Goal: Task Accomplishment & Management: Manage account settings

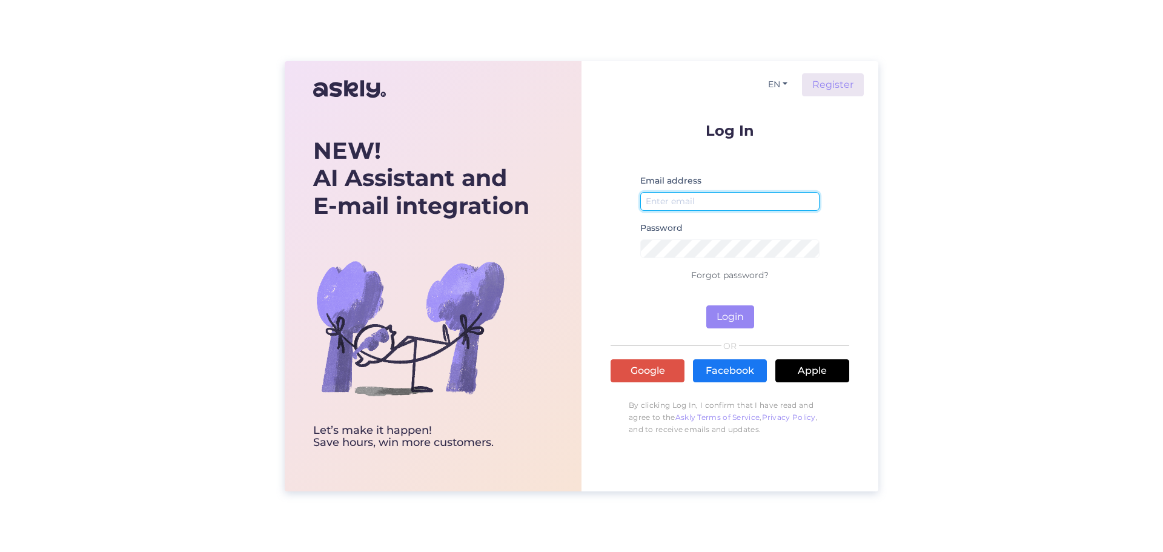
click at [769, 202] on input "email" at bounding box center [729, 201] width 179 height 19
click at [949, 171] on div "NEW! AI Assistant and E-mail integration Let’s make it happen! Save hours, win …" at bounding box center [581, 276] width 1163 height 552
click at [712, 199] on input "email" at bounding box center [729, 201] width 179 height 19
type input "info@profiks.lv"
click at [733, 315] on button "Login" at bounding box center [730, 316] width 48 height 23
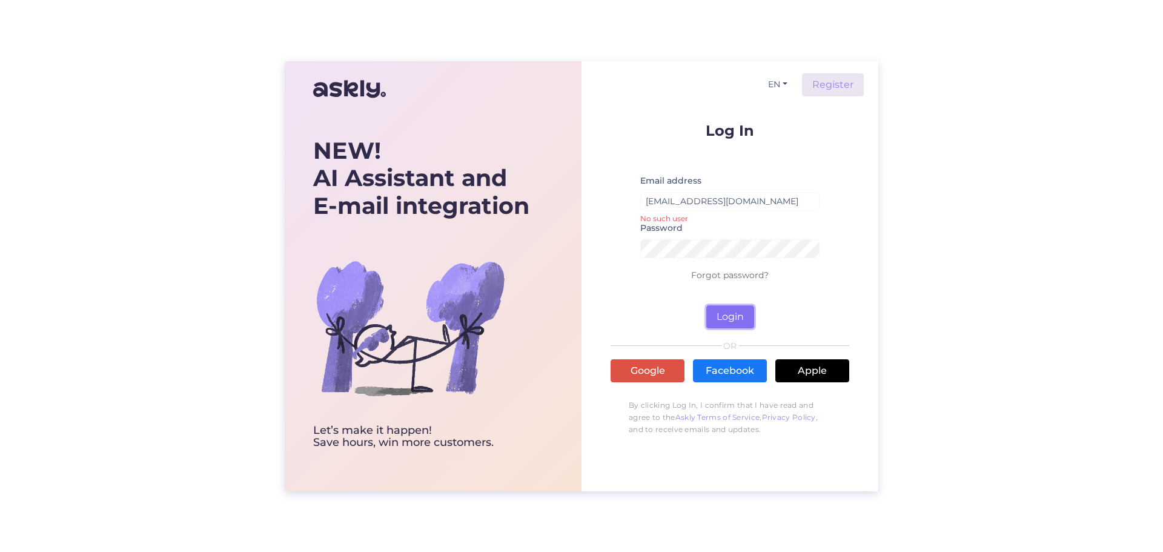
click at [733, 315] on button "Login" at bounding box center [730, 316] width 48 height 23
click at [574, 220] on div "NEW! AI Assistant and E-mail integration Let’s make it happen! Save hours, win …" at bounding box center [581, 276] width 593 height 430
click at [715, 319] on button "Login" at bounding box center [730, 316] width 48 height 23
click at [723, 316] on button "Login" at bounding box center [730, 316] width 48 height 23
click at [725, 311] on button "Login" at bounding box center [730, 316] width 48 height 23
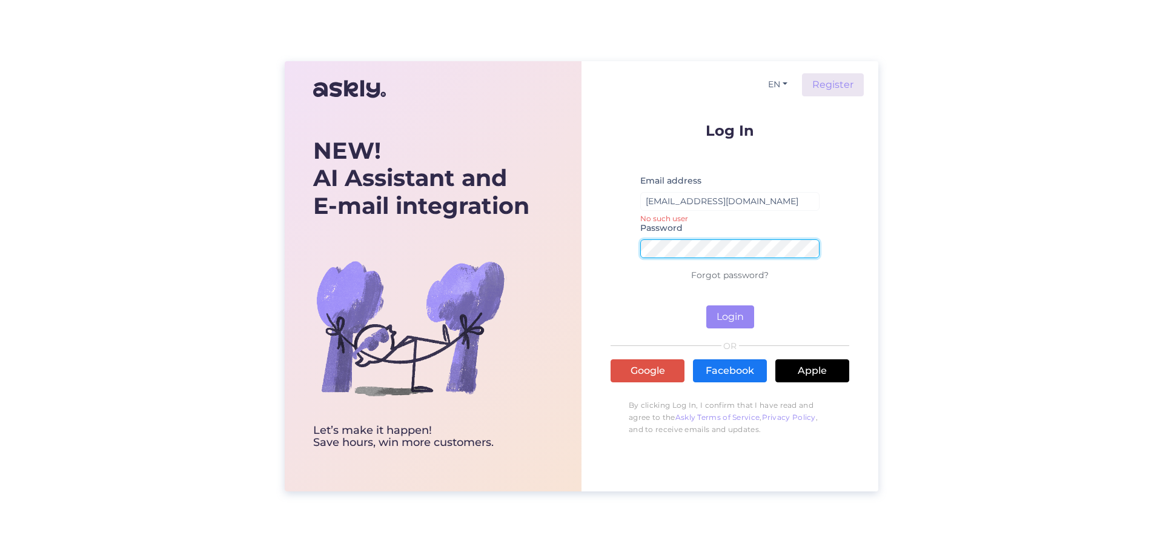
click at [530, 228] on div "NEW! AI Assistant and E-mail integration Let’s make it happen! Save hours, win …" at bounding box center [581, 276] width 593 height 430
click at [706, 305] on button "Login" at bounding box center [730, 316] width 48 height 23
click at [740, 315] on button "Login" at bounding box center [730, 316] width 48 height 23
click at [550, 231] on div "NEW! AI Assistant and E-mail integration Let’s make it happen! Save hours, win …" at bounding box center [581, 276] width 593 height 430
click at [745, 315] on button "Login" at bounding box center [730, 316] width 48 height 23
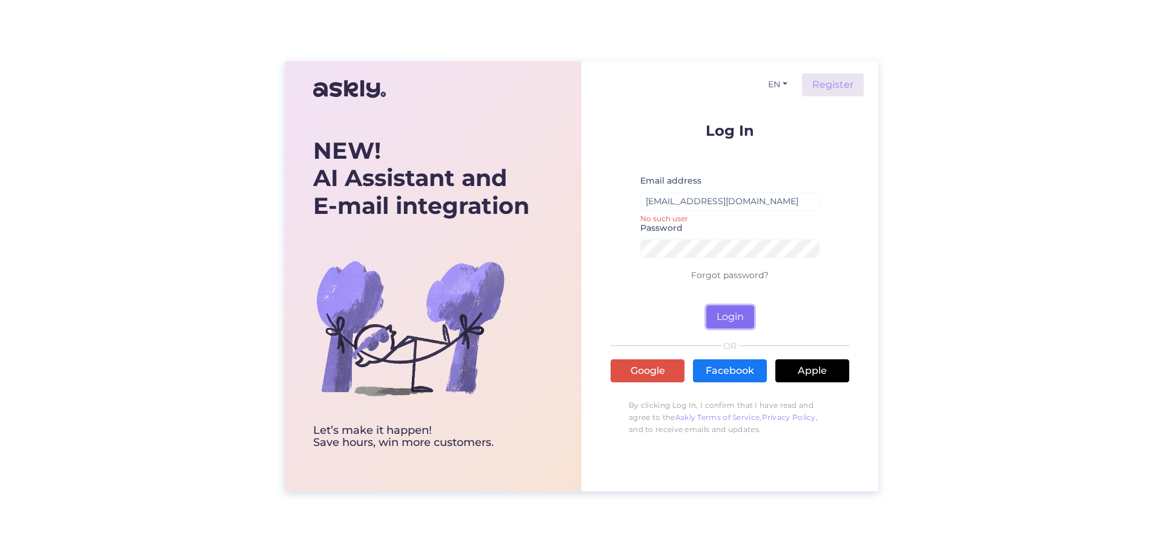
click at [745, 315] on button "Login" at bounding box center [730, 316] width 48 height 23
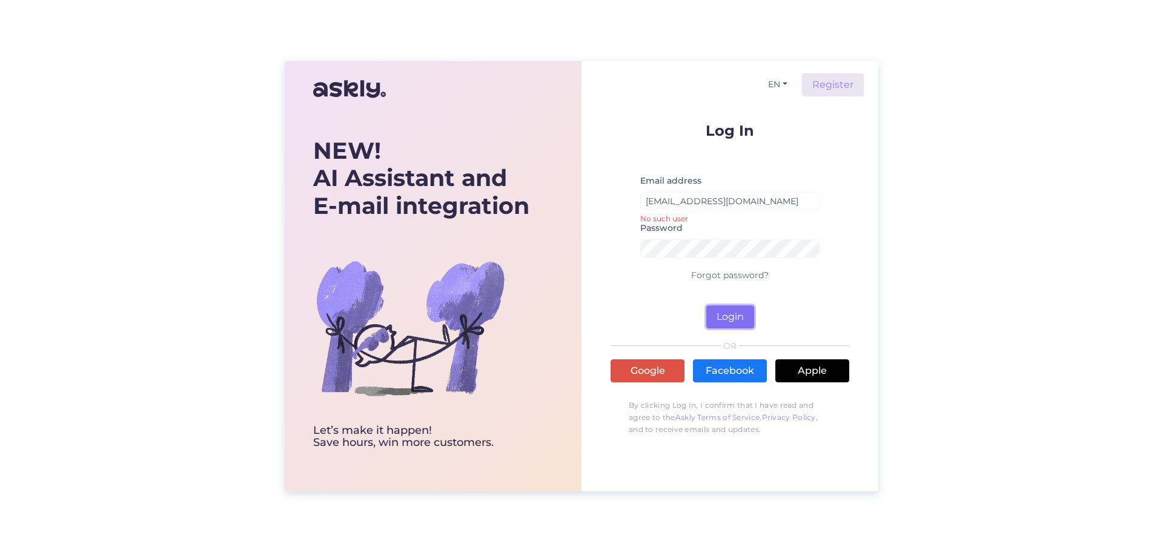
click at [737, 314] on button "Login" at bounding box center [730, 316] width 48 height 23
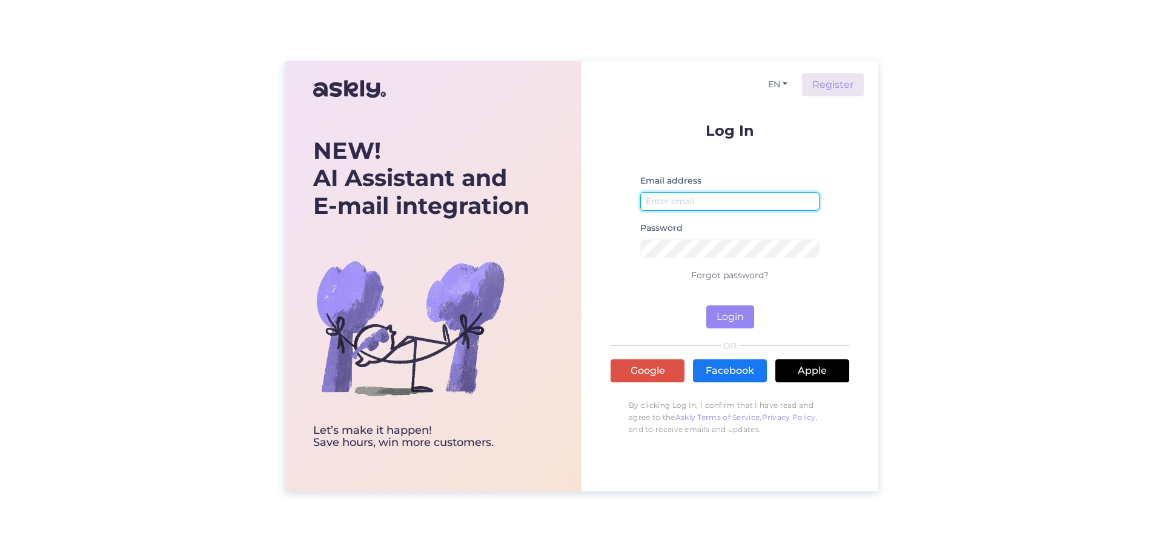
click at [685, 203] on input "email" at bounding box center [729, 201] width 179 height 19
type input "[EMAIL_ADDRESS][DOMAIN_NAME]"
click at [727, 314] on button "Login" at bounding box center [730, 316] width 48 height 23
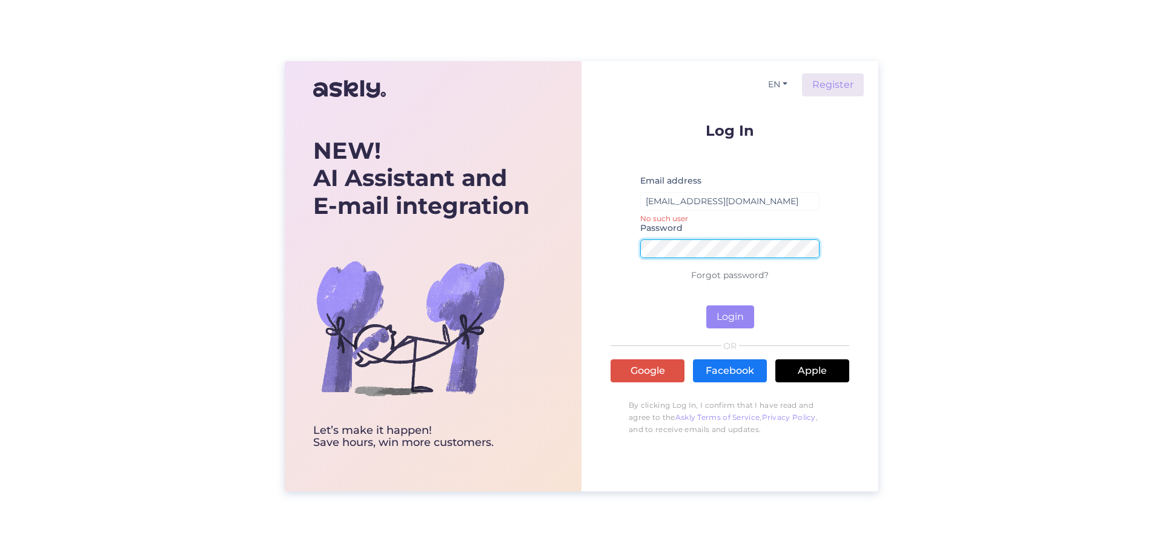
click at [572, 233] on div "NEW! AI Assistant and E-mail integration Let’s make it happen! Save hours, win …" at bounding box center [581, 276] width 593 height 430
click at [728, 312] on button "Login" at bounding box center [730, 316] width 48 height 23
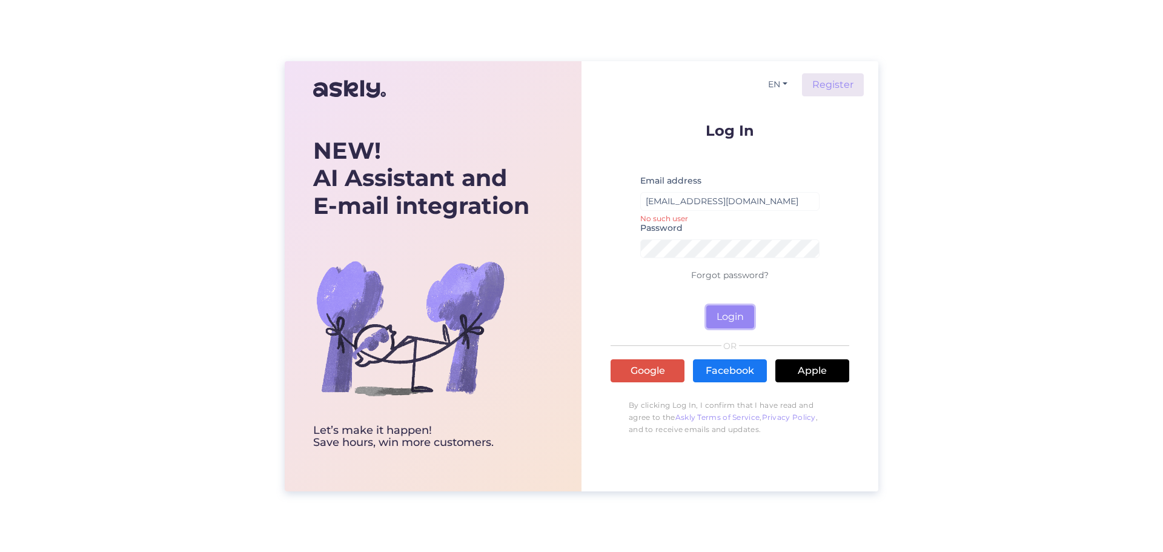
drag, startPoint x: 728, startPoint y: 312, endPoint x: 501, endPoint y: 90, distance: 317.3
click at [727, 312] on button "Login" at bounding box center [730, 316] width 48 height 23
click at [1125, 247] on div "NEW! AI Assistant and E-mail integration Let’s make it happen! Save hours, win …" at bounding box center [581, 276] width 1163 height 552
click at [695, 205] on input "email" at bounding box center [729, 201] width 179 height 19
click at [728, 206] on input "email" at bounding box center [729, 201] width 179 height 19
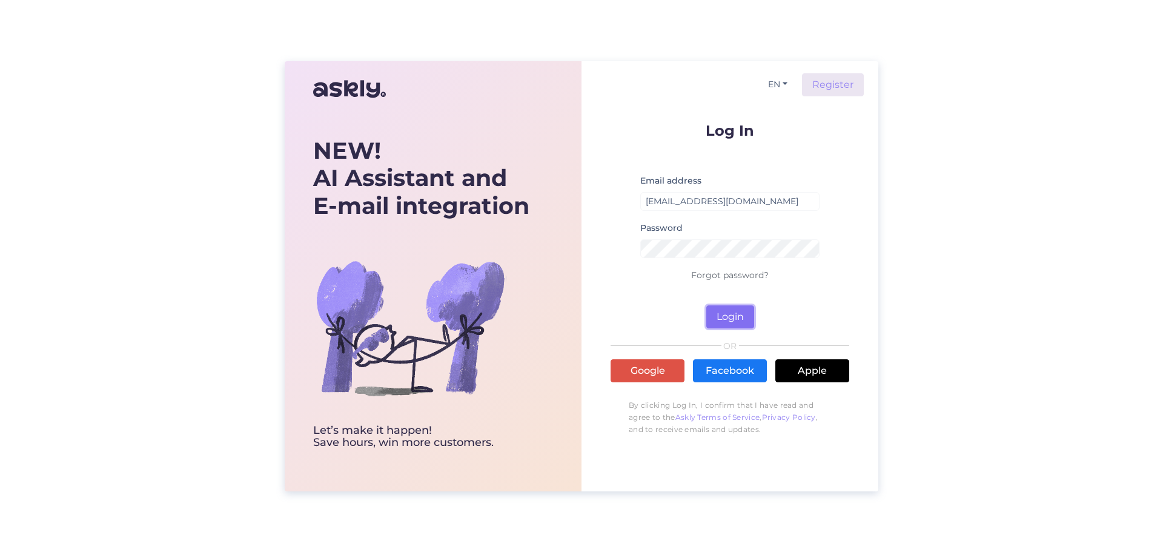
click at [743, 314] on button "Login" at bounding box center [730, 316] width 48 height 23
click at [605, 228] on div "EN Register Log In Email address info@profiks.lv No such user Password Forgot p…" at bounding box center [729, 276] width 297 height 430
click at [726, 316] on button "Login" at bounding box center [730, 316] width 48 height 23
click at [607, 244] on div "EN Register Log In Email address info@profiks.lv No such user Password Forgot p…" at bounding box center [729, 276] width 297 height 430
click at [706, 305] on button "Login" at bounding box center [730, 316] width 48 height 23
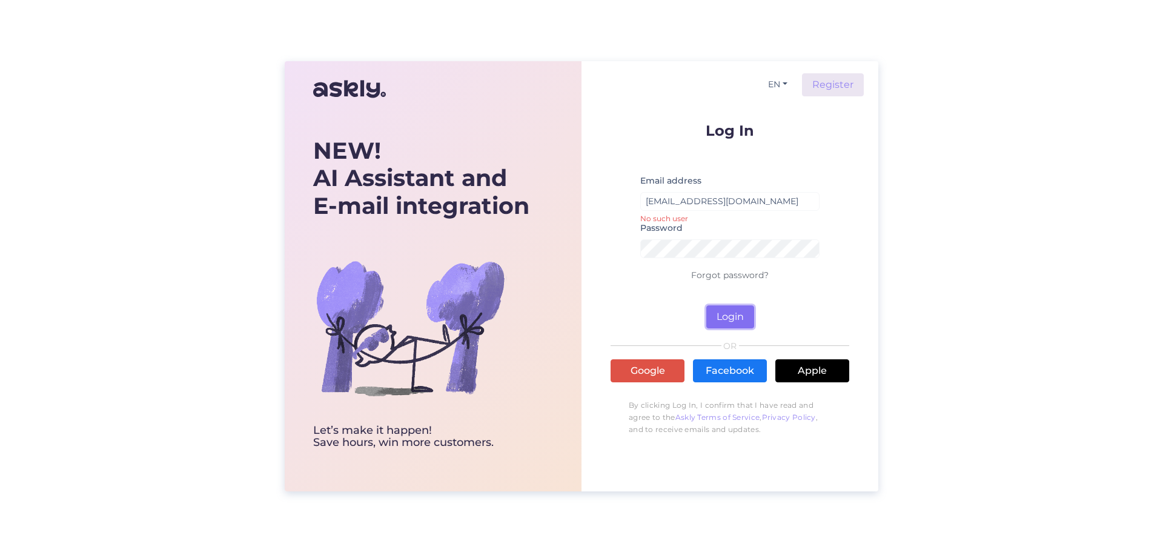
click at [730, 315] on button "Login" at bounding box center [730, 316] width 48 height 23
click at [567, 234] on div "NEW! AI Assistant and E-mail integration Let’s make it happen! Save hours, win …" at bounding box center [581, 276] width 593 height 430
click at [659, 200] on input "[EMAIL_ADDRESS][DOMAIN_NAME]" at bounding box center [729, 201] width 179 height 19
drag, startPoint x: 659, startPoint y: 200, endPoint x: 622, endPoint y: 199, distance: 37.0
click at [622, 199] on form "Log In Email address info@profiks.lv No such user Password Forgot password? Log…" at bounding box center [729, 225] width 239 height 205
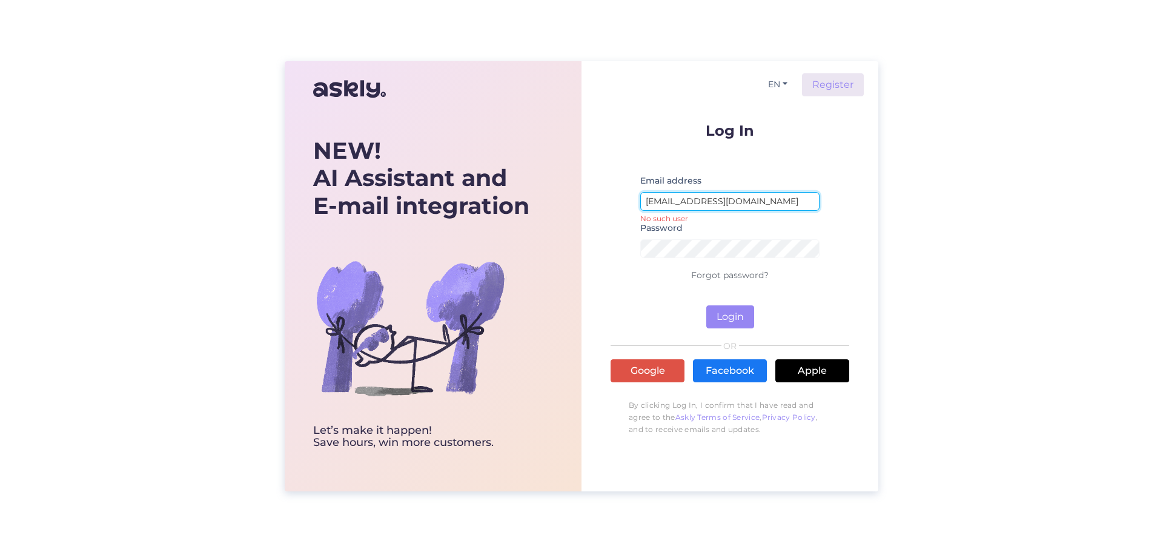
type input "arta@profiks.lv"
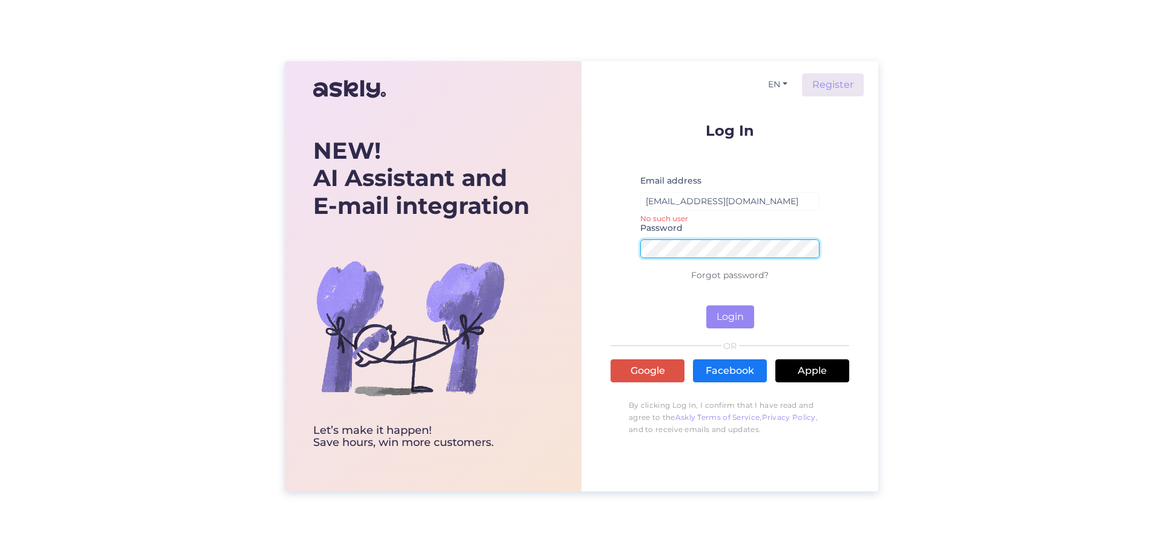
click at [706, 305] on button "Login" at bounding box center [730, 316] width 48 height 23
click at [589, 245] on div "EN Register Log In Email address arta@profiks.lv Password Wrong password Forgot…" at bounding box center [729, 276] width 297 height 430
click at [736, 317] on button "Login" at bounding box center [730, 316] width 48 height 23
click at [496, 222] on div "NEW! AI Assistant and E-mail integration Let’s make it happen! Save hours, win …" at bounding box center [581, 276] width 593 height 430
click at [706, 305] on button "Login" at bounding box center [730, 316] width 48 height 23
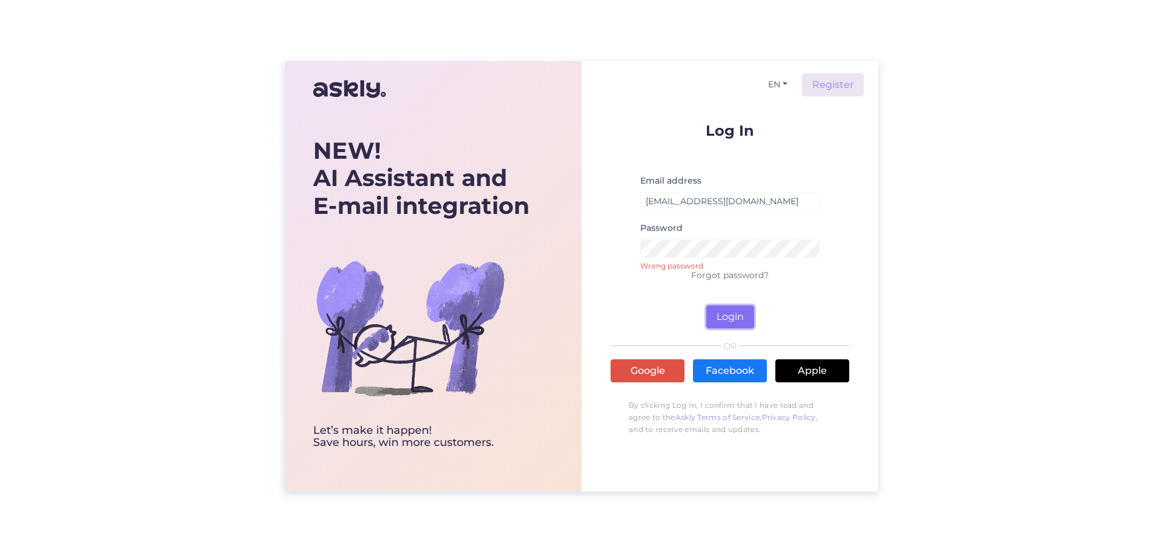
click at [722, 312] on button "Login" at bounding box center [730, 316] width 48 height 23
click at [730, 309] on button "Login" at bounding box center [730, 316] width 48 height 23
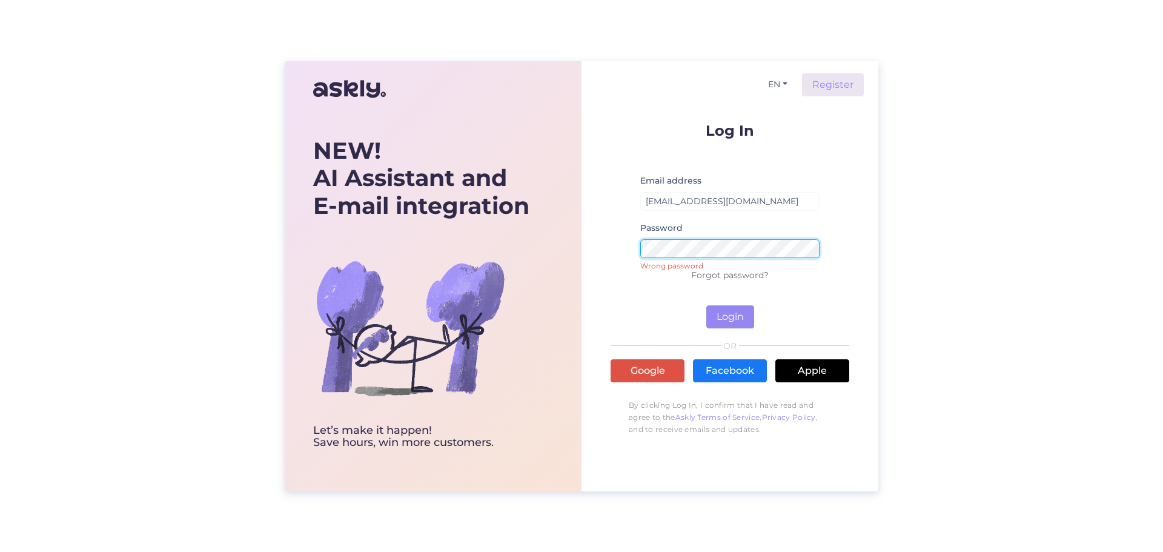
click at [456, 219] on div "NEW! AI Assistant and E-mail integration Let’s make it happen! Save hours, win …" at bounding box center [581, 276] width 593 height 430
click at [740, 322] on button "Login" at bounding box center [730, 316] width 48 height 23
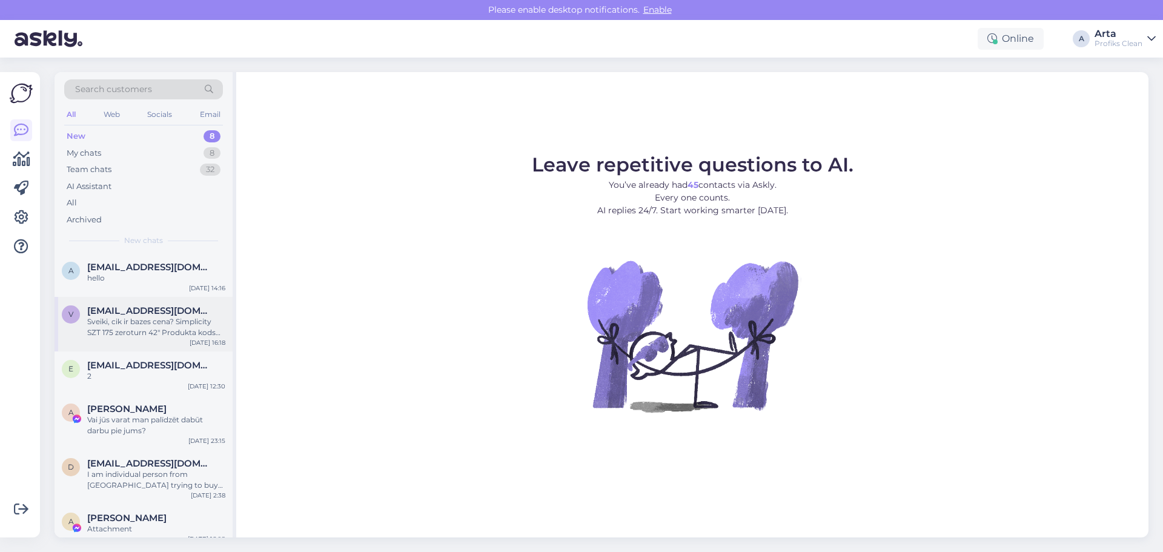
click at [171, 317] on div "Sveiki, cik ir bazes cena? Simplicity SZT 175 zeroturn 42" Produkta kods SI2691…" at bounding box center [156, 327] width 138 height 22
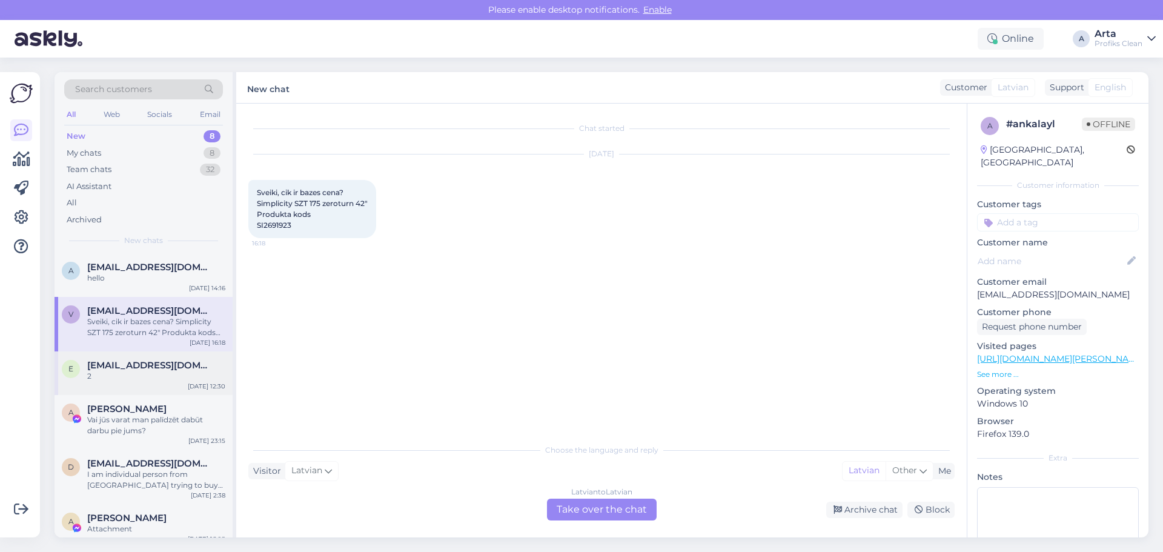
click at [133, 361] on span "e.zinenko64@gmail.com" at bounding box center [150, 365] width 126 height 11
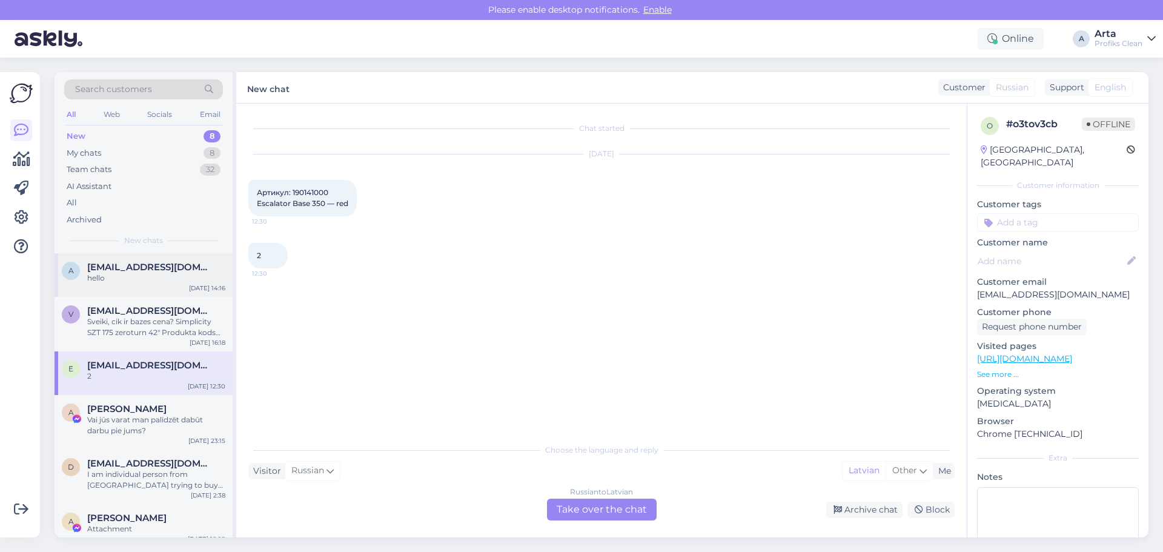
click at [113, 279] on div "hello" at bounding box center [156, 277] width 138 height 11
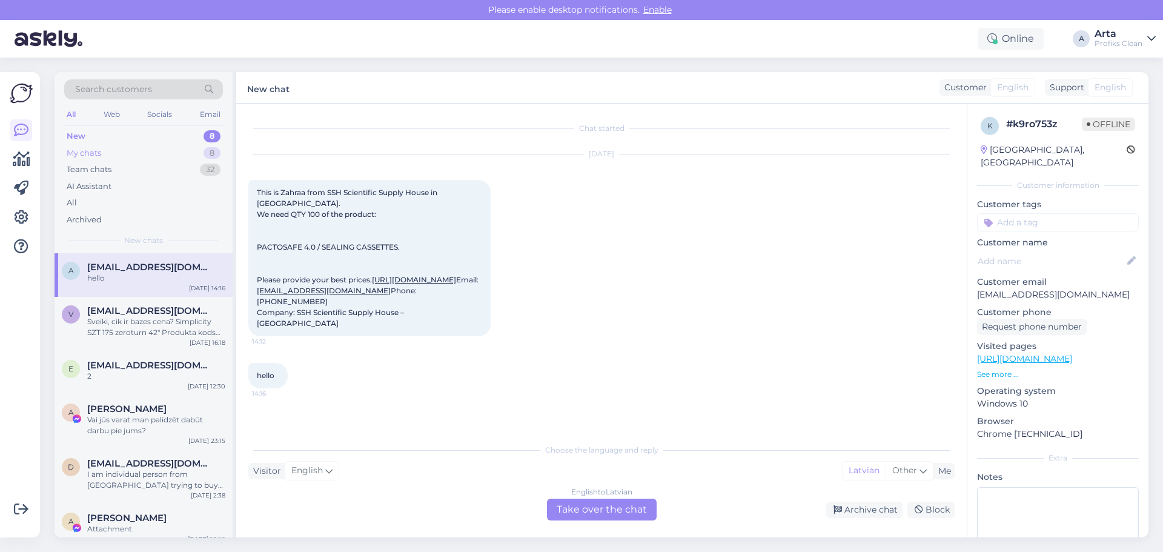
click at [112, 152] on div "My chats 8" at bounding box center [143, 153] width 159 height 17
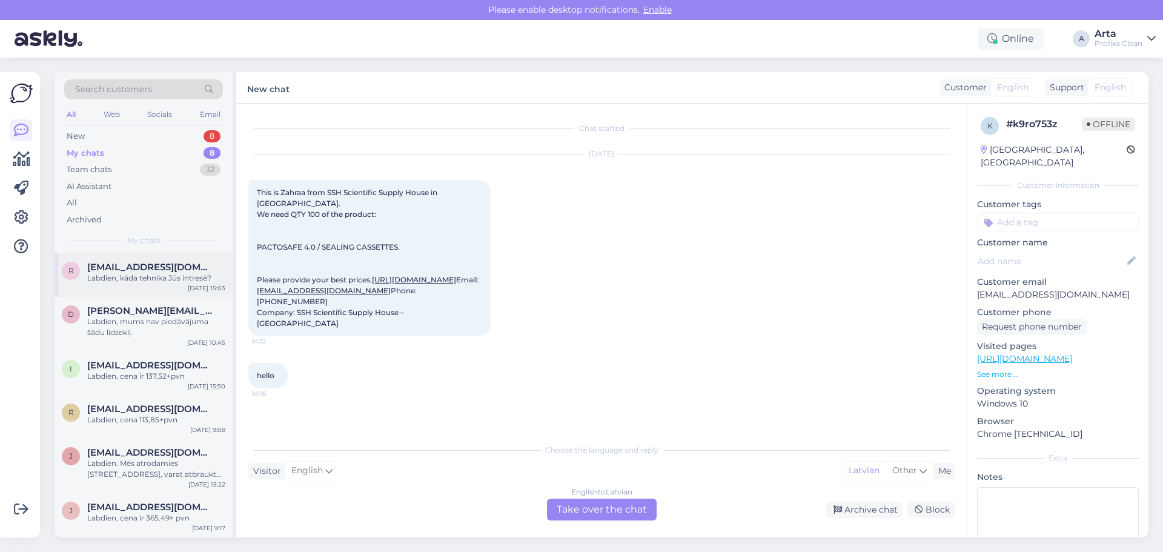
click at [159, 263] on span "raivo.livs@inbox.lv" at bounding box center [150, 267] width 126 height 11
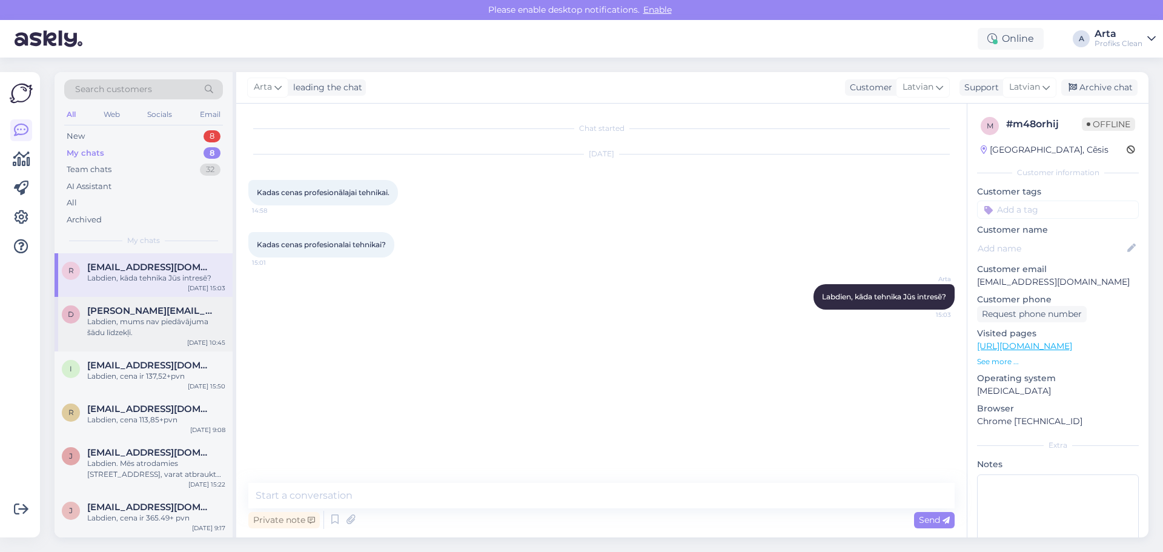
click at [176, 315] on span "davis.titans@venteko.com" at bounding box center [150, 310] width 126 height 11
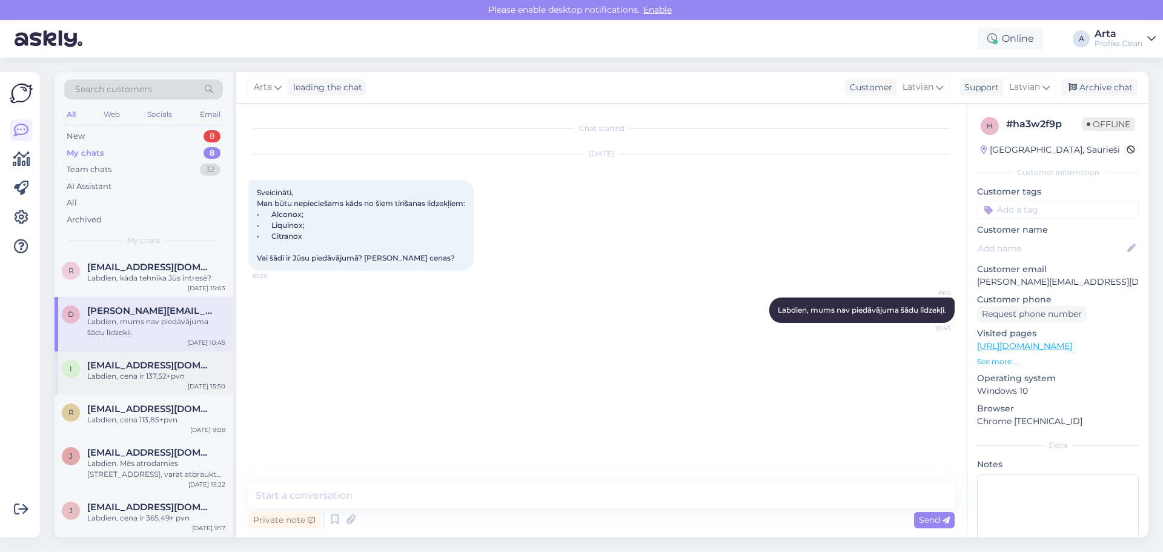
click at [139, 365] on span "ieva@footprint.lv" at bounding box center [150, 365] width 126 height 11
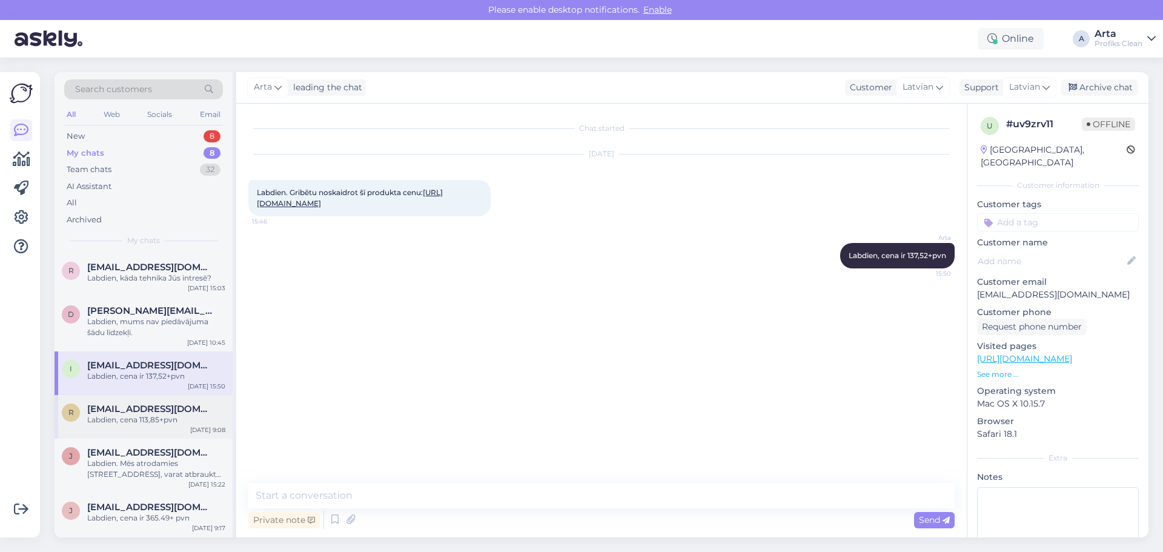
click at [157, 411] on div "rd@rtu.lv" at bounding box center [156, 408] width 138 height 11
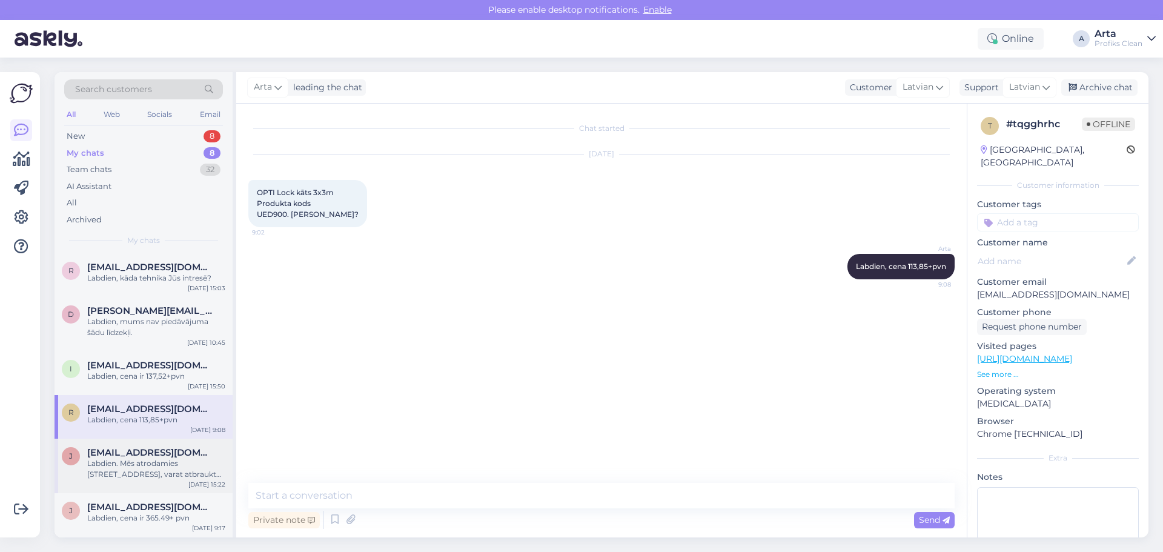
click at [131, 461] on div "Labdien. Mēs atrodamies Piedrujas iela 7c,Rīga darba laiks no 9-17, varat atbra…" at bounding box center [156, 469] width 138 height 22
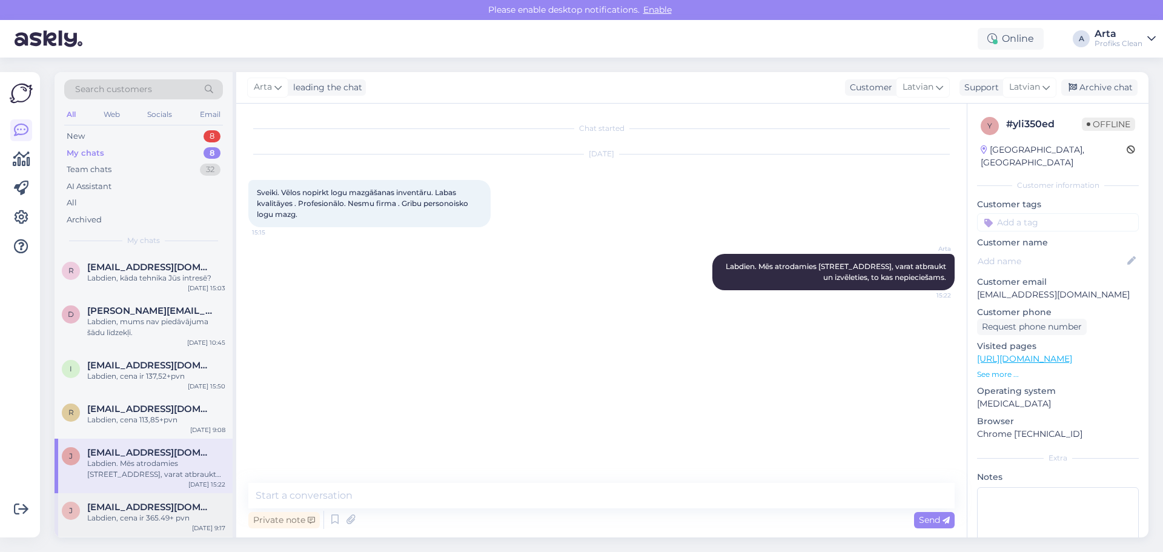
click at [148, 507] on span "jelena.rasimenoka@gmail.com" at bounding box center [150, 506] width 126 height 11
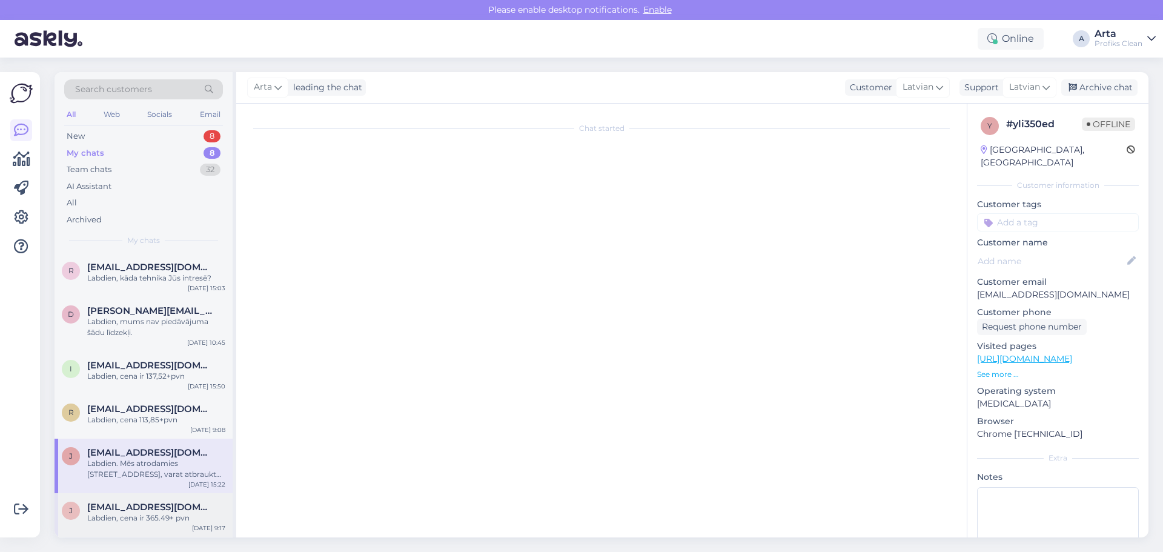
scroll to position [42, 0]
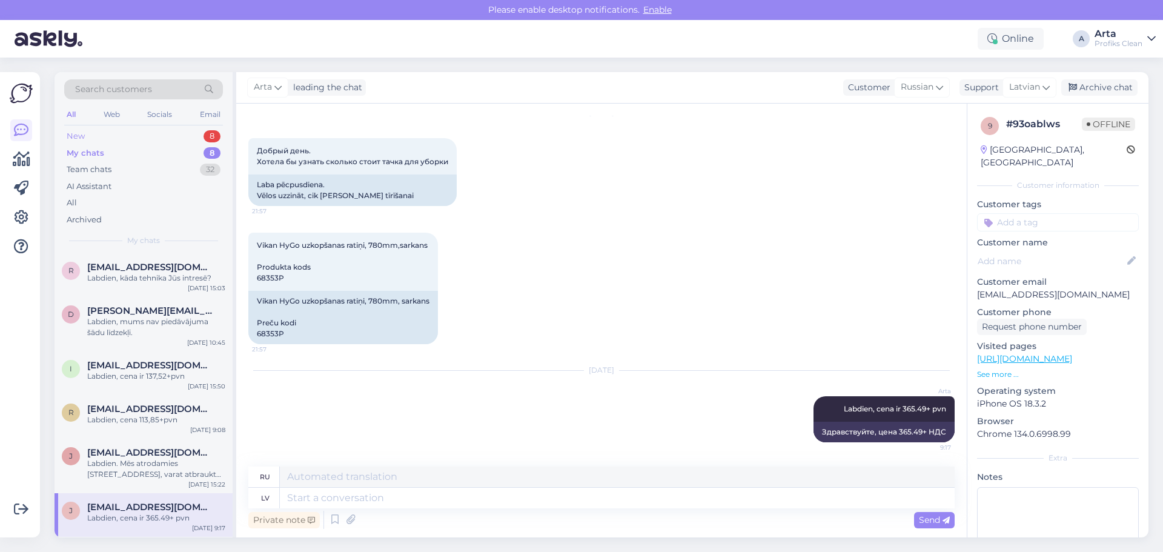
click at [149, 131] on div "New 8" at bounding box center [143, 136] width 159 height 17
